Goal: Task Accomplishment & Management: Complete application form

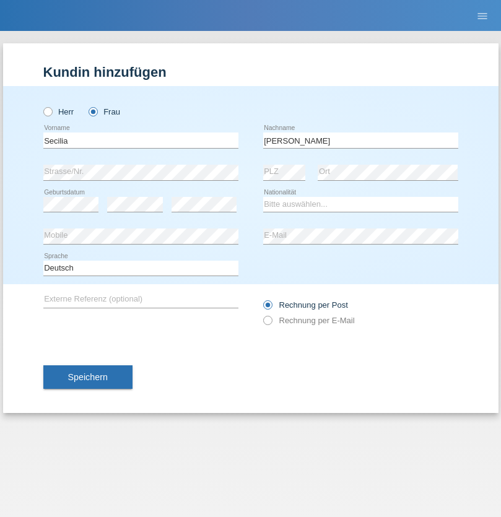
type input "Reyes ventura"
select select "CH"
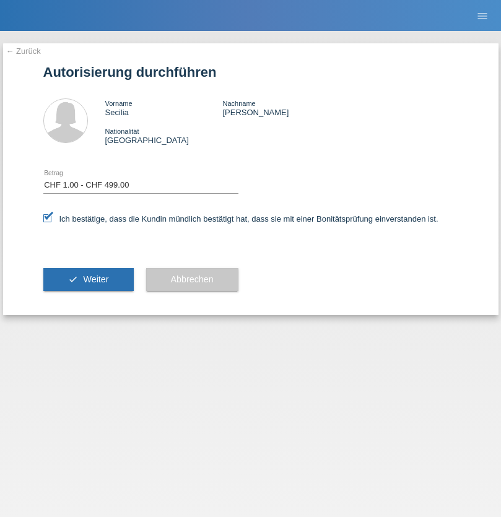
select select "1"
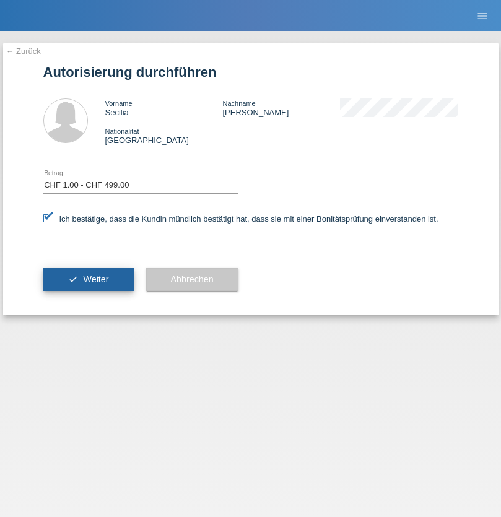
click at [88, 280] on span "Weiter" at bounding box center [95, 280] width 25 height 10
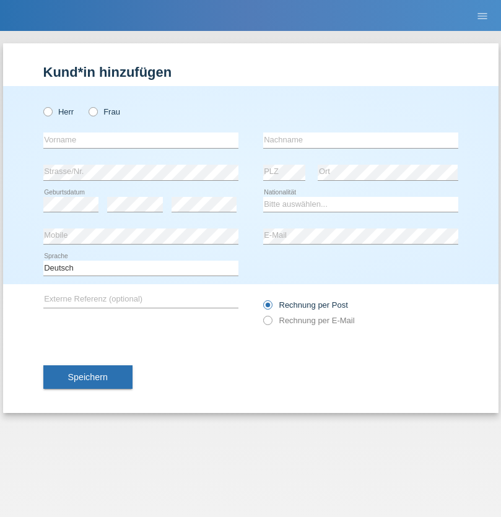
radio input "true"
click at [141, 140] on input "text" at bounding box center [140, 140] width 195 height 15
type input "Ahmadzai"
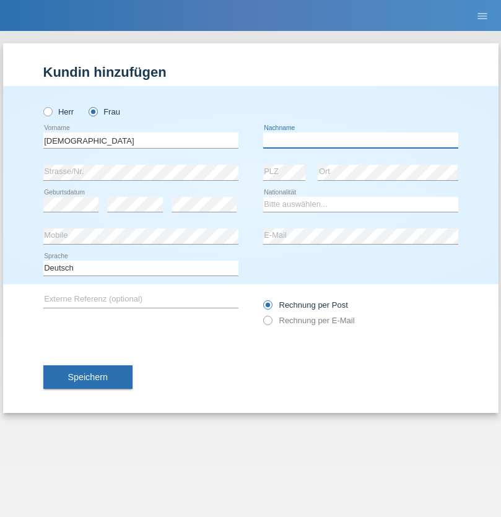
click at [361, 140] on input "text" at bounding box center [360, 140] width 195 height 15
type input "Jalal"
select select "AF"
select select "C"
select select "14"
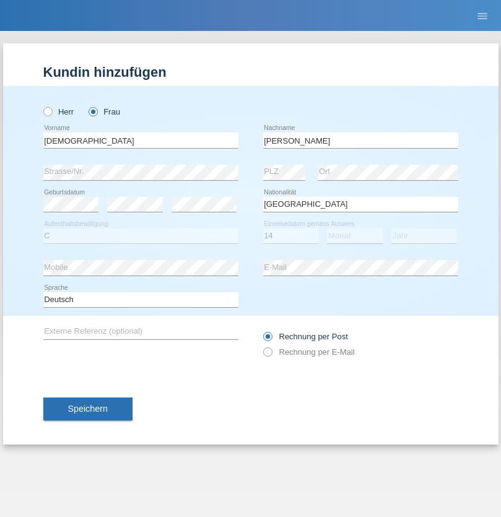
select select "06"
select select "2019"
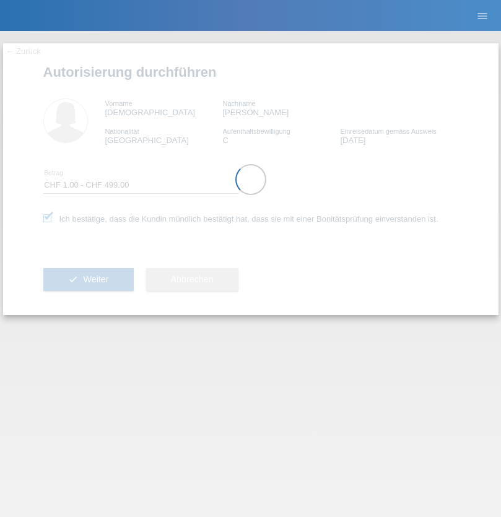
select select "1"
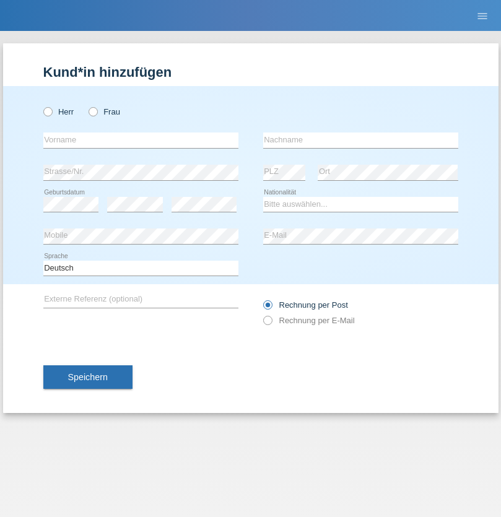
radio input "true"
click at [141, 140] on input "text" at bounding box center [140, 140] width 195 height 15
type input "Jalupi"
click at [361, 140] on input "text" at bounding box center [360, 140] width 195 height 15
type input "Nashid"
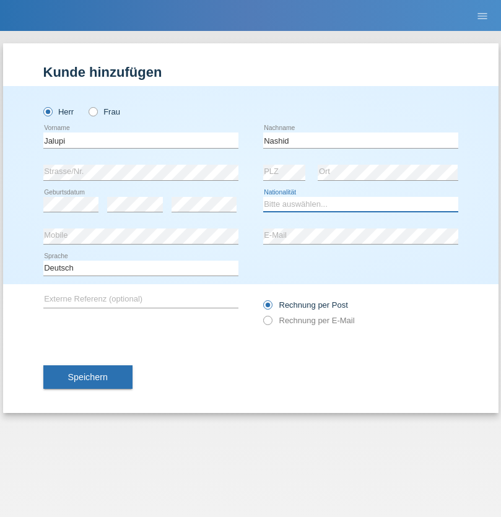
select select "MK"
select select "C"
select select "30"
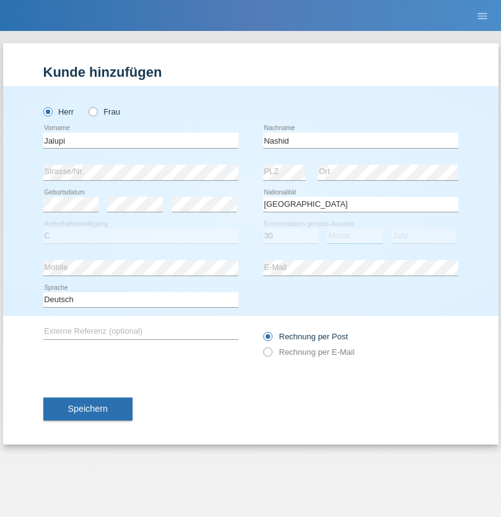
select select "03"
select select "2012"
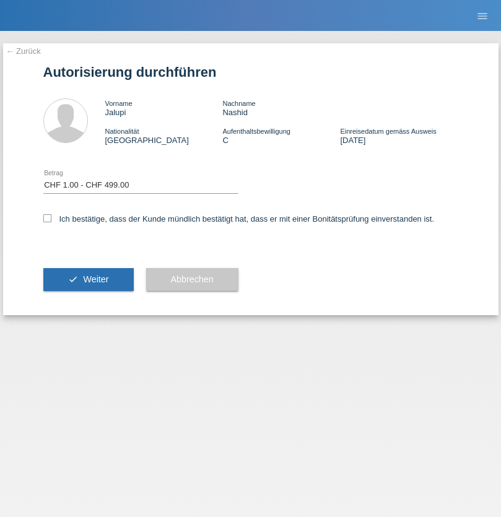
select select "1"
checkbox input "true"
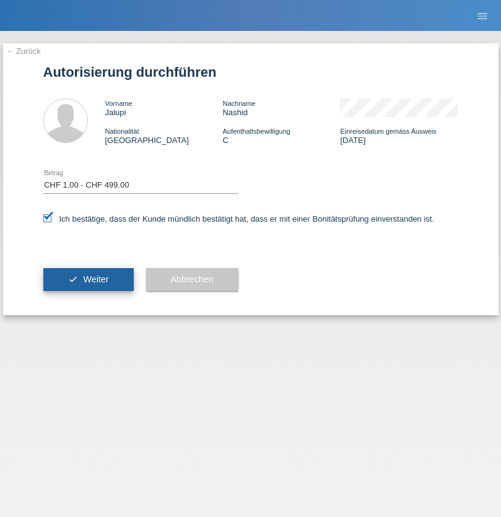
click at [88, 280] on span "Weiter" at bounding box center [95, 280] width 25 height 10
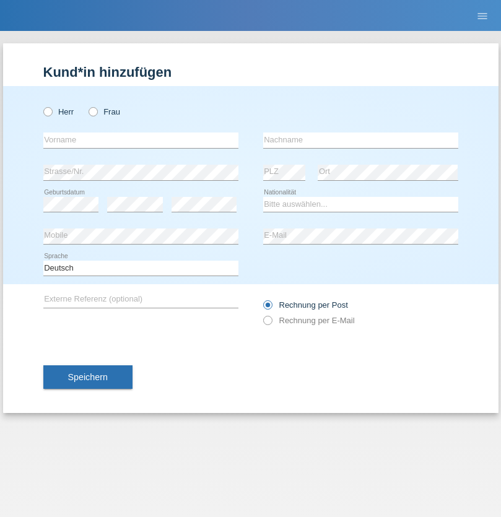
radio input "true"
click at [141, 140] on input "text" at bounding box center [140, 140] width 195 height 15
type input "Nathan"
click at [361, 140] on input "text" at bounding box center [360, 140] width 195 height 15
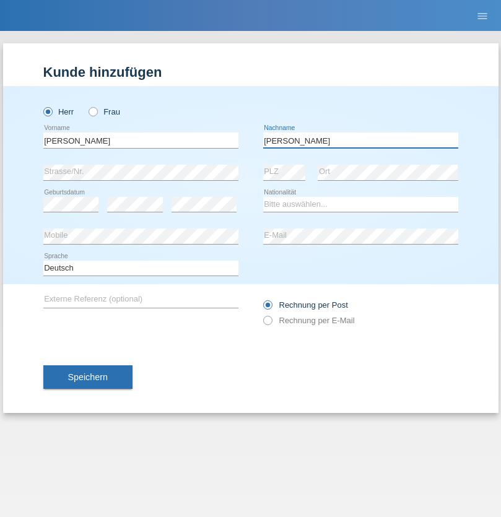
type input "[PERSON_NAME]"
select select "CH"
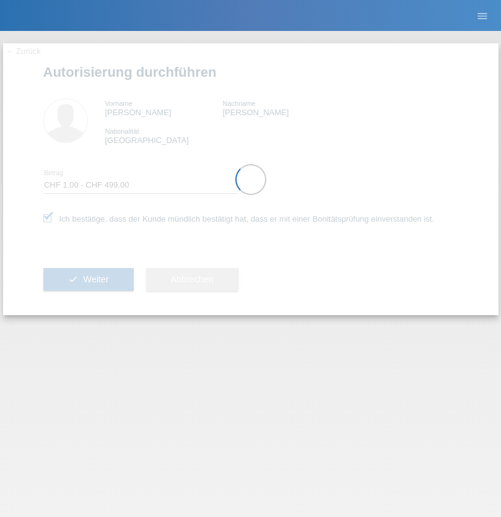
select select "1"
